Goal: Transaction & Acquisition: Purchase product/service

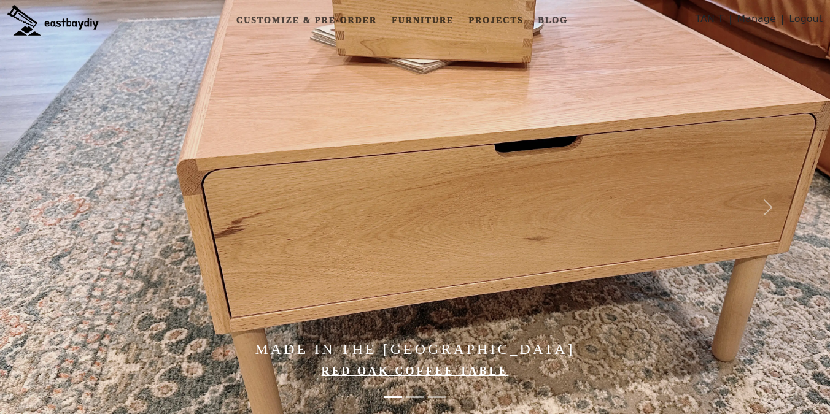
click at [759, 15] on link "Manage" at bounding box center [755, 22] width 39 height 20
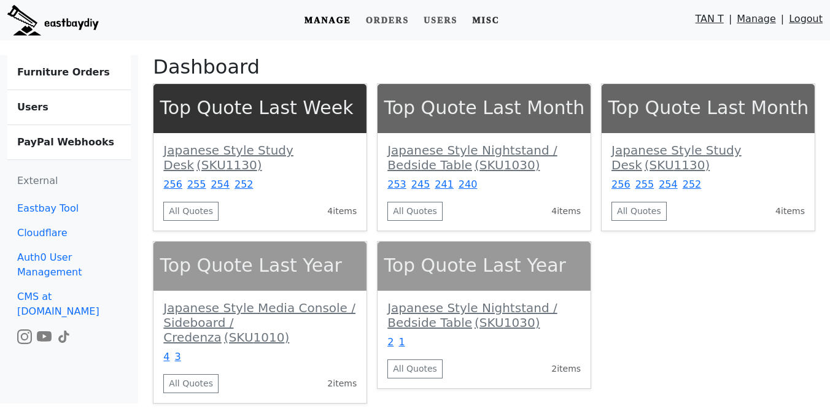
click at [495, 23] on link "Misc" at bounding box center [485, 20] width 37 height 23
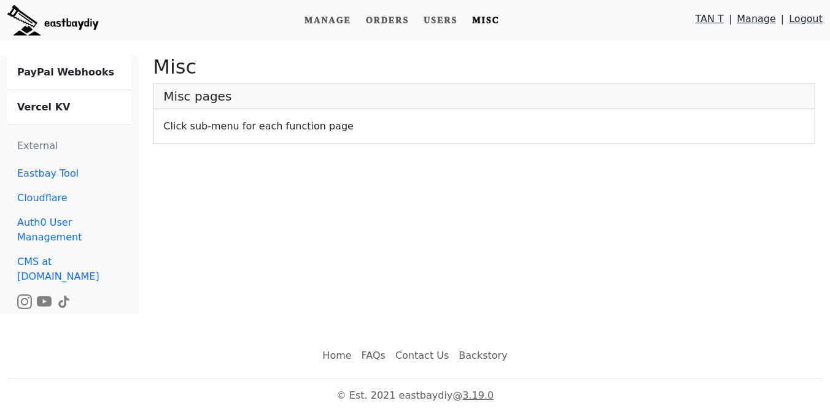
click at [66, 110] on link "Vercel KV" at bounding box center [68, 107] width 123 height 34
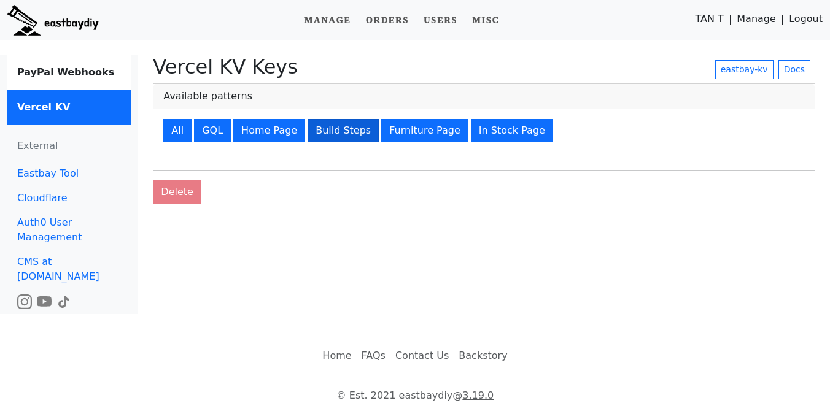
click at [328, 132] on button "Build Steps" at bounding box center [342, 130] width 71 height 23
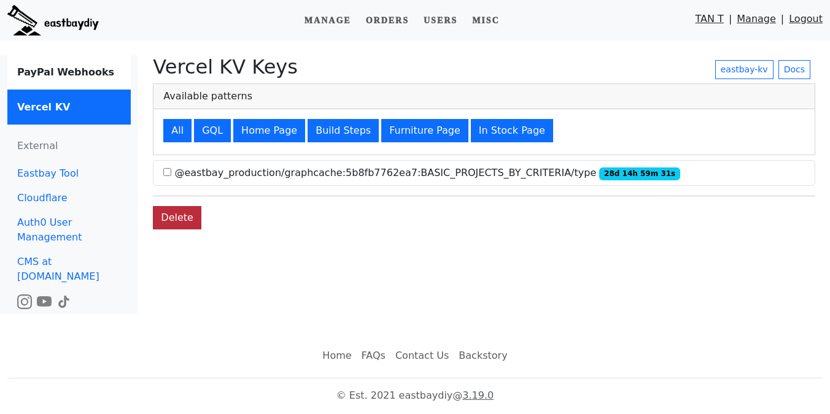
click at [185, 216] on button "Delete" at bounding box center [177, 217] width 48 height 23
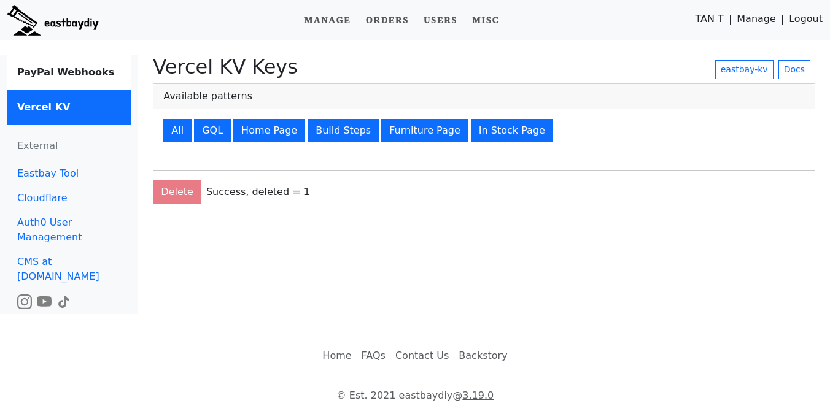
click at [72, 21] on img at bounding box center [52, 20] width 91 height 31
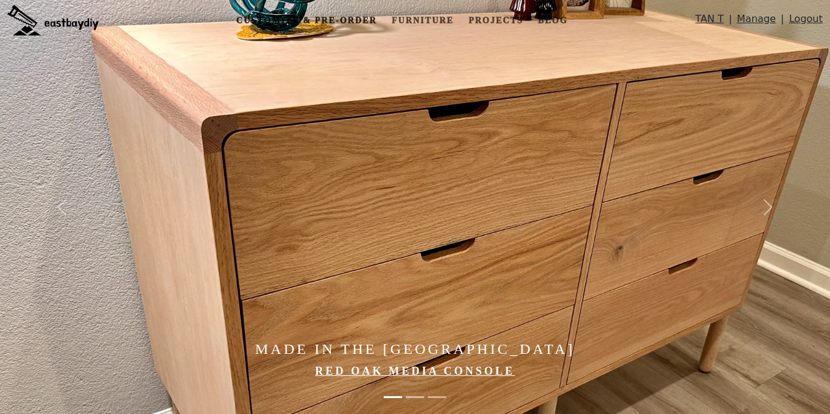
click at [356, 13] on link "Customize & Pre-order" at bounding box center [306, 20] width 150 height 23
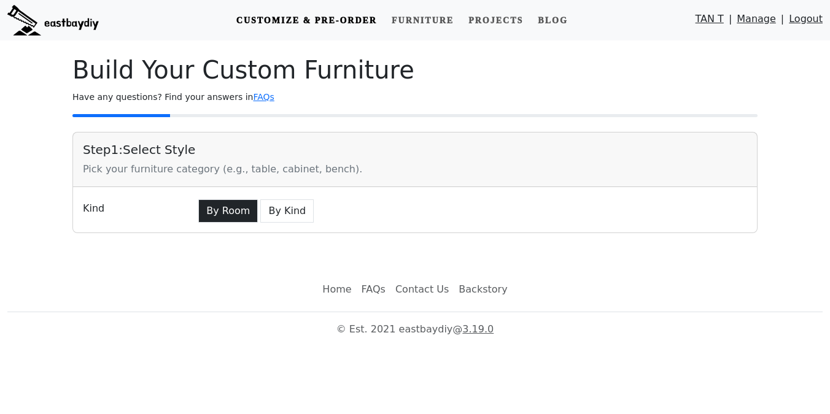
click at [211, 212] on button "By Room" at bounding box center [228, 210] width 60 height 23
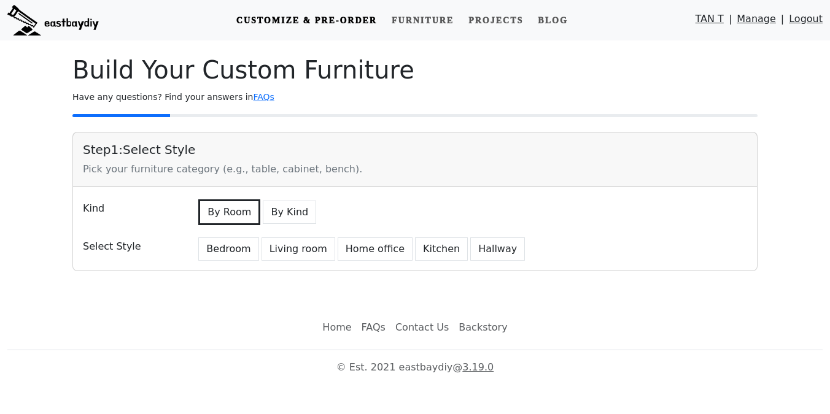
click at [214, 236] on div "Bedroom Living room Home office [GEOGRAPHIC_DATA]" at bounding box center [471, 248] width 566 height 26
click at [214, 244] on button "Bedroom" at bounding box center [228, 248] width 60 height 23
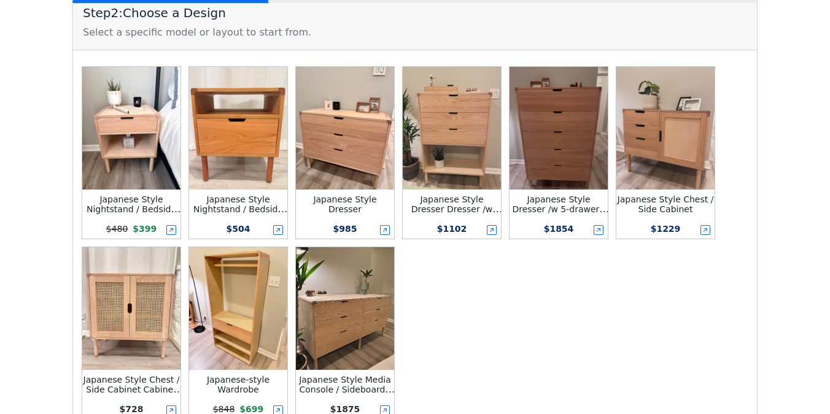
scroll to position [182, 0]
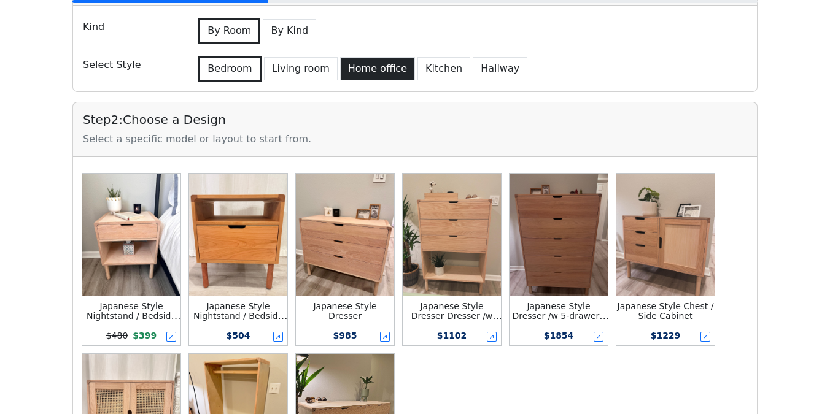
click at [373, 66] on button "Home office" at bounding box center [377, 68] width 75 height 23
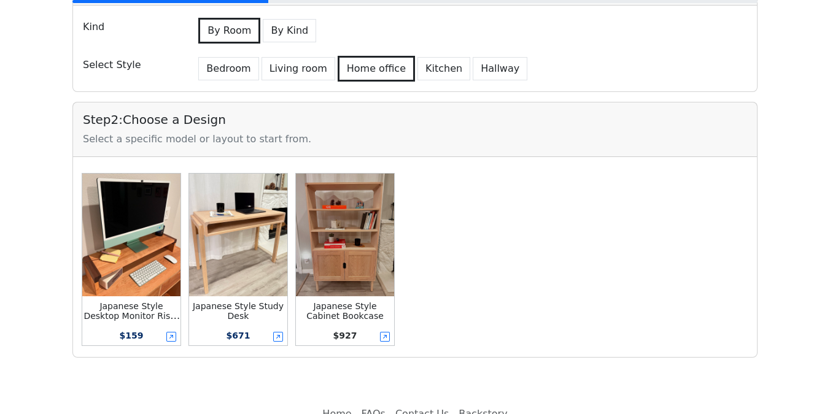
click at [142, 307] on small "Japanese Style Desktop Monitor Riser / Laptop Stand" at bounding box center [131, 315] width 96 height 29
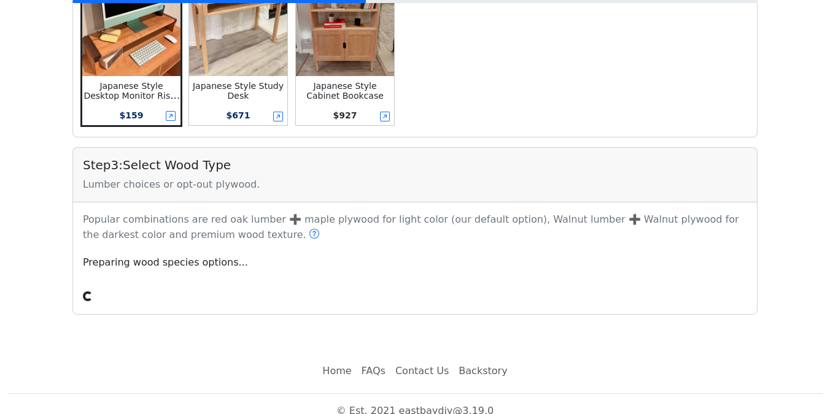
scroll to position [417, 0]
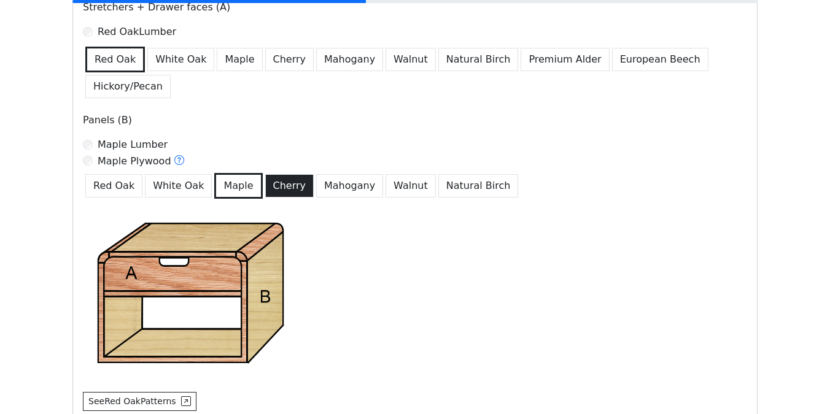
click at [269, 183] on button "Cherry" at bounding box center [289, 185] width 49 height 23
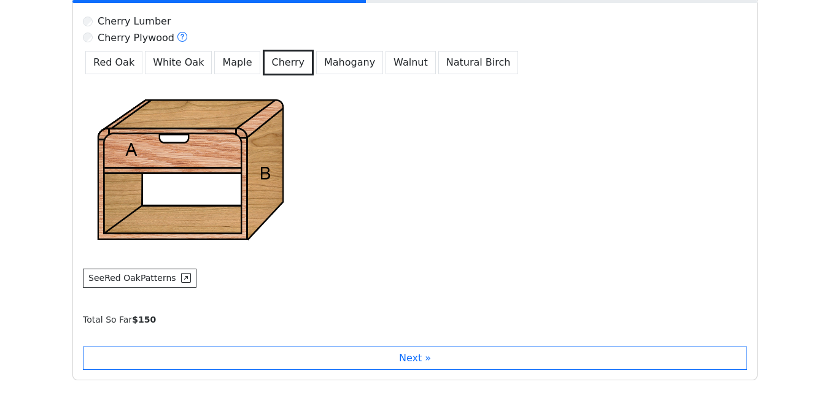
scroll to position [756, 0]
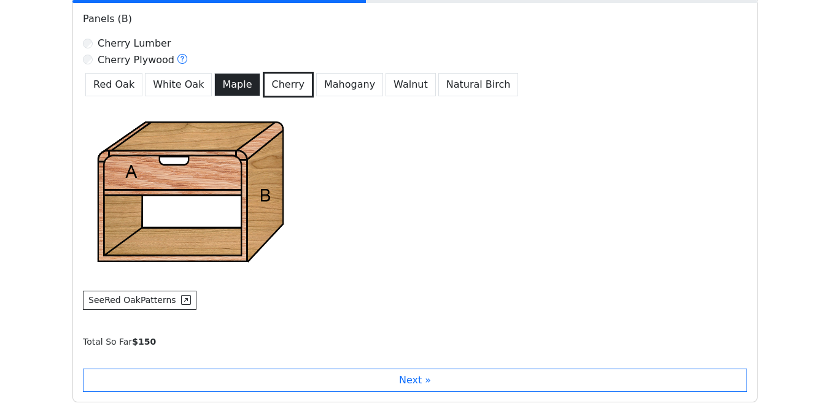
click at [243, 90] on button "Maple" at bounding box center [236, 84] width 45 height 23
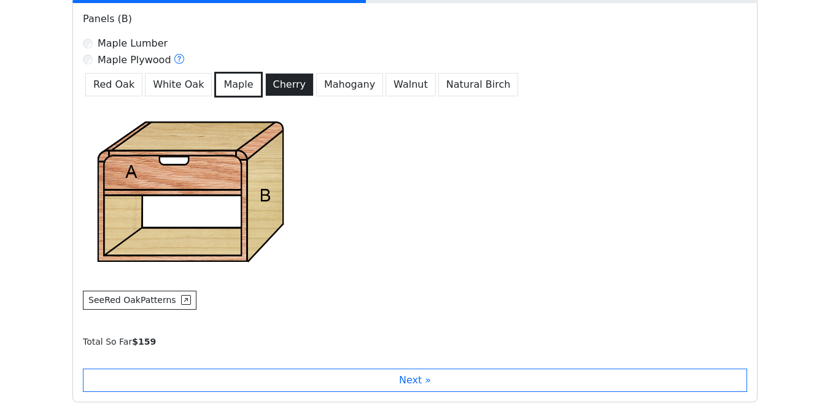
click at [272, 88] on button "Cherry" at bounding box center [289, 84] width 49 height 23
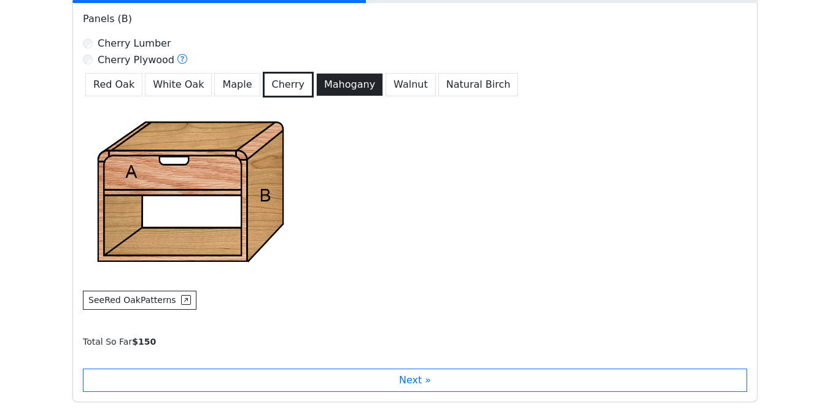
click at [328, 85] on button "Mahogany" at bounding box center [349, 84] width 67 height 23
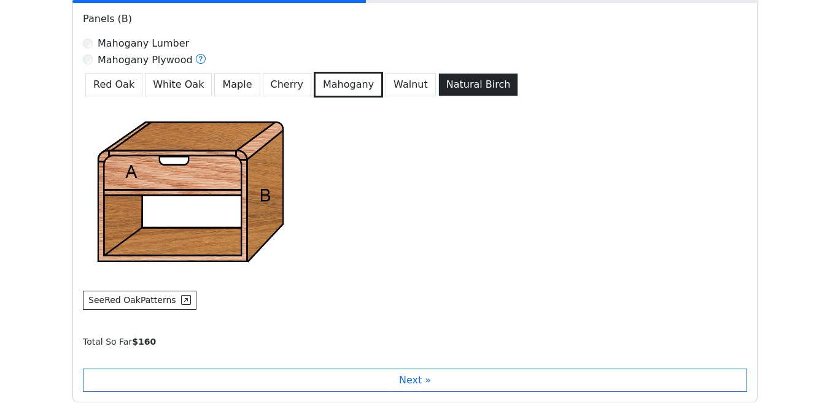
click at [442, 90] on button "Natural Birch" at bounding box center [478, 84] width 80 height 23
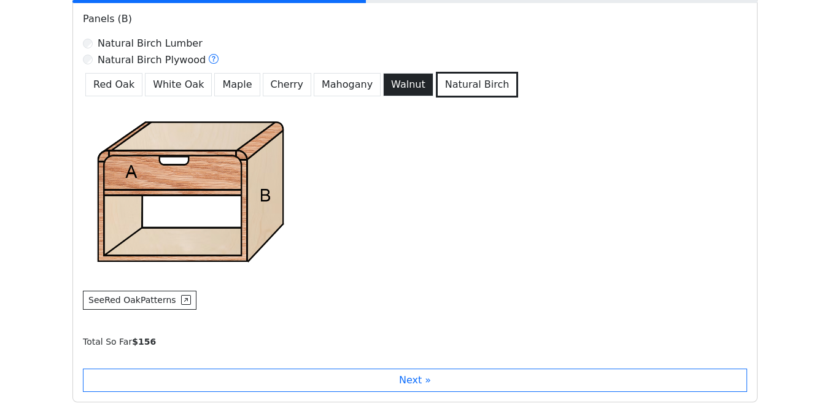
click at [395, 85] on button "Walnut" at bounding box center [408, 84] width 50 height 23
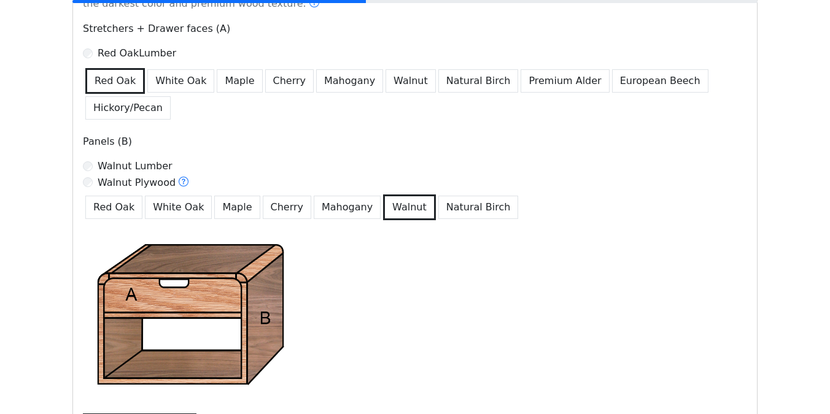
scroll to position [628, 0]
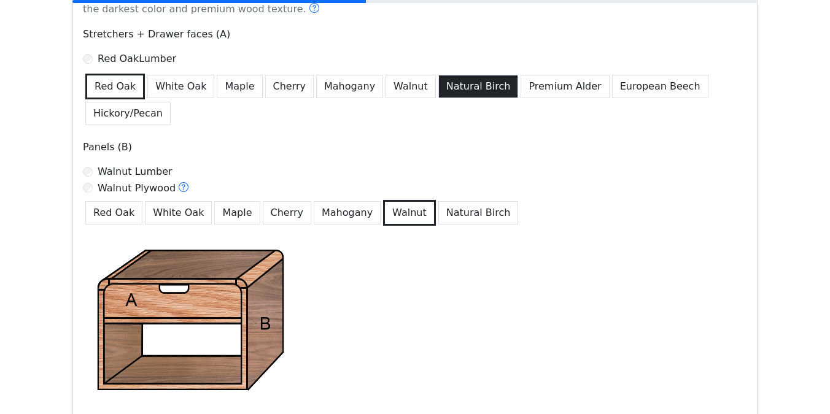
click at [461, 78] on button "Natural Birch" at bounding box center [478, 86] width 80 height 23
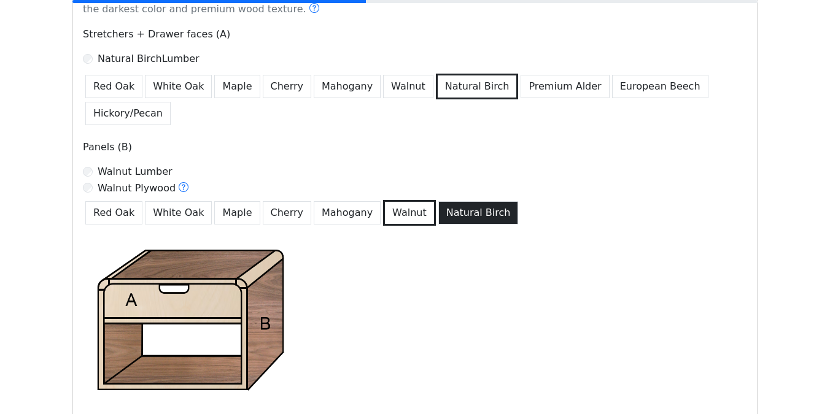
click at [465, 214] on button "Natural Birch" at bounding box center [478, 212] width 80 height 23
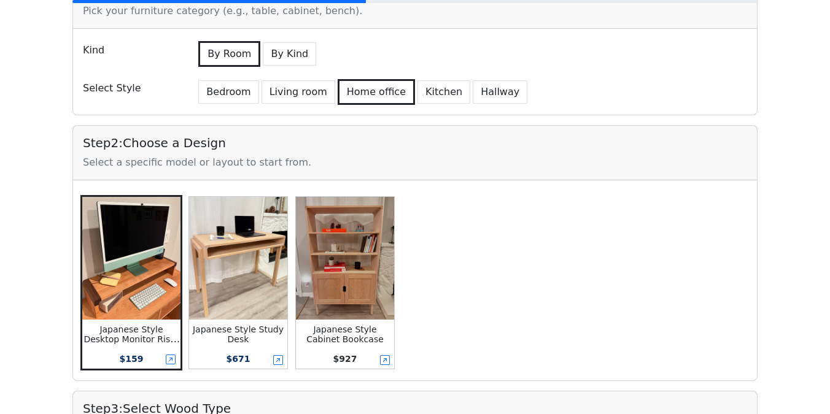
scroll to position [0, 0]
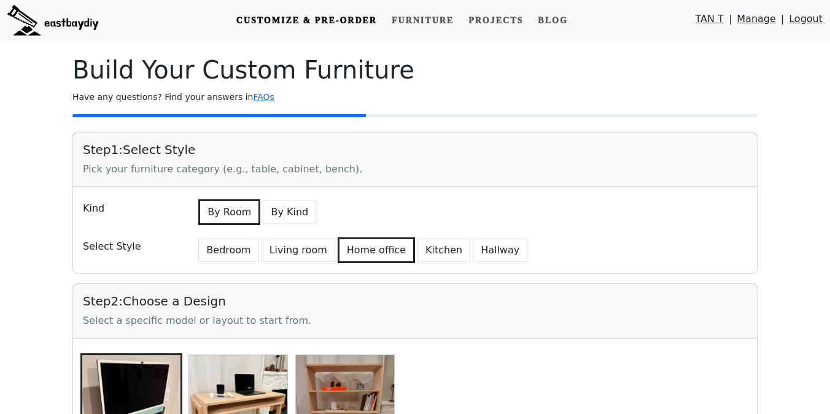
click at [434, 102] on p "Have any questions? Find your answers in FAQs" at bounding box center [414, 97] width 685 height 15
click at [70, 29] on img at bounding box center [52, 20] width 91 height 31
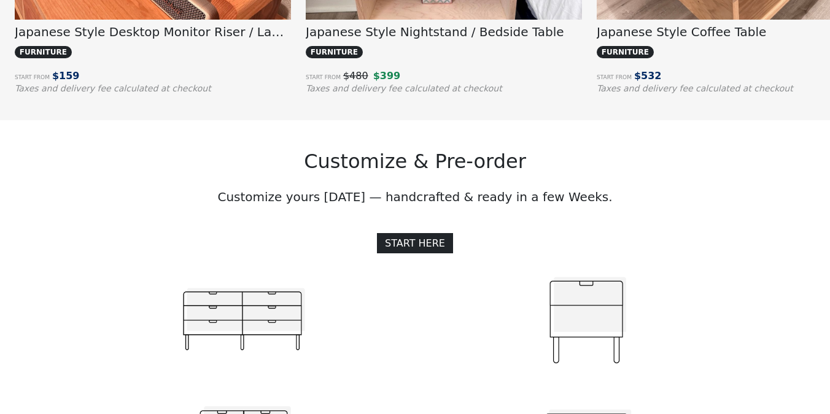
scroll to position [1143, 0]
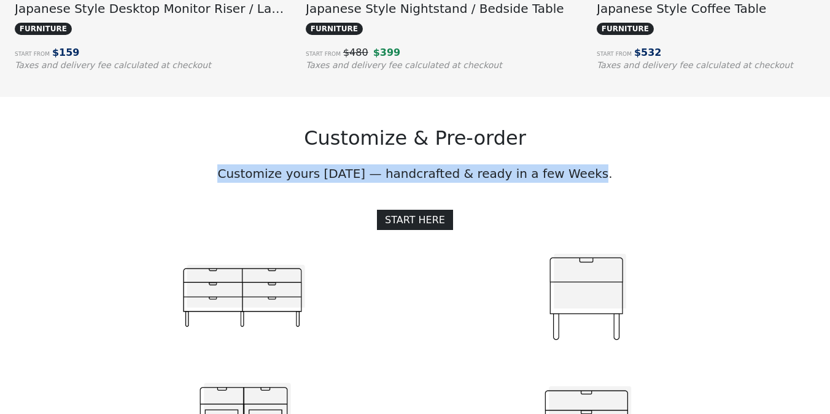
drag, startPoint x: 248, startPoint y: 177, endPoint x: 617, endPoint y: 176, distance: 369.4
click at [617, 176] on p "Customize yours [DATE] — handcrafted & ready in a few Weeks." at bounding box center [414, 173] width 685 height 18
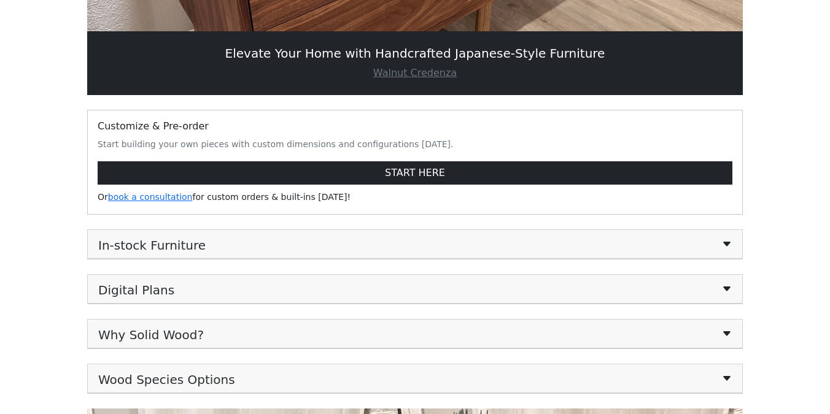
scroll to position [294, 0]
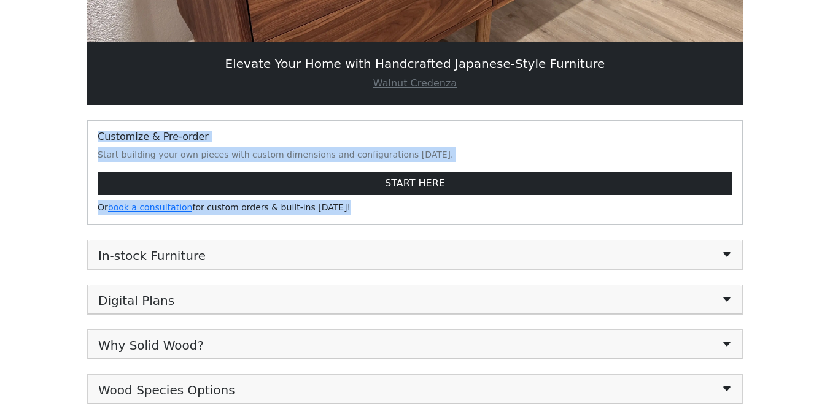
drag, startPoint x: 95, startPoint y: 136, endPoint x: 333, endPoint y: 207, distance: 247.7
click at [333, 207] on div "Customize & Pre-order Start building your own pieces with custom dimensions and…" at bounding box center [415, 173] width 654 height 104
click at [133, 136] on h6 "Customize & Pre-order" at bounding box center [415, 137] width 634 height 12
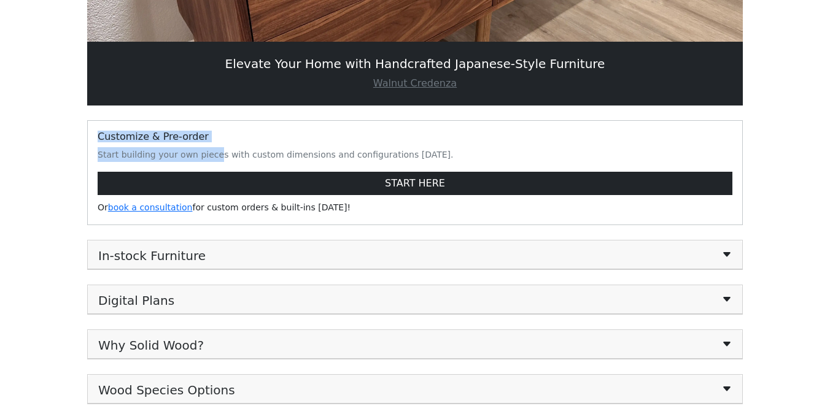
drag, startPoint x: 101, startPoint y: 137, endPoint x: 223, endPoint y: 161, distance: 124.4
click at [223, 161] on div "Customize & Pre-order Start building your own pieces with custom dimensions and…" at bounding box center [415, 173] width 654 height 104
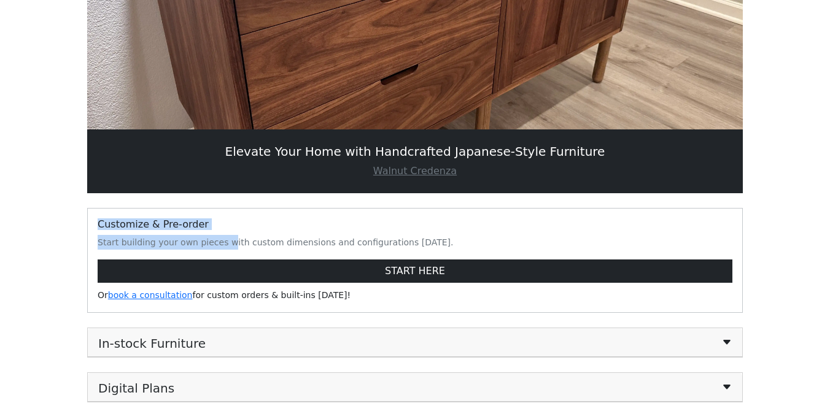
scroll to position [0, 0]
